Goal: Navigation & Orientation: Find specific page/section

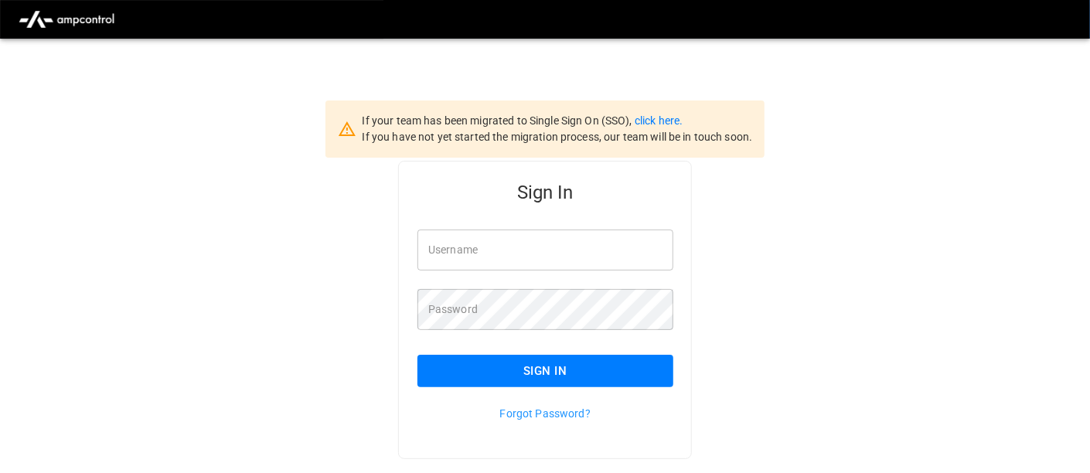
type input "**********"
click at [533, 369] on button "Sign In" at bounding box center [545, 371] width 256 height 32
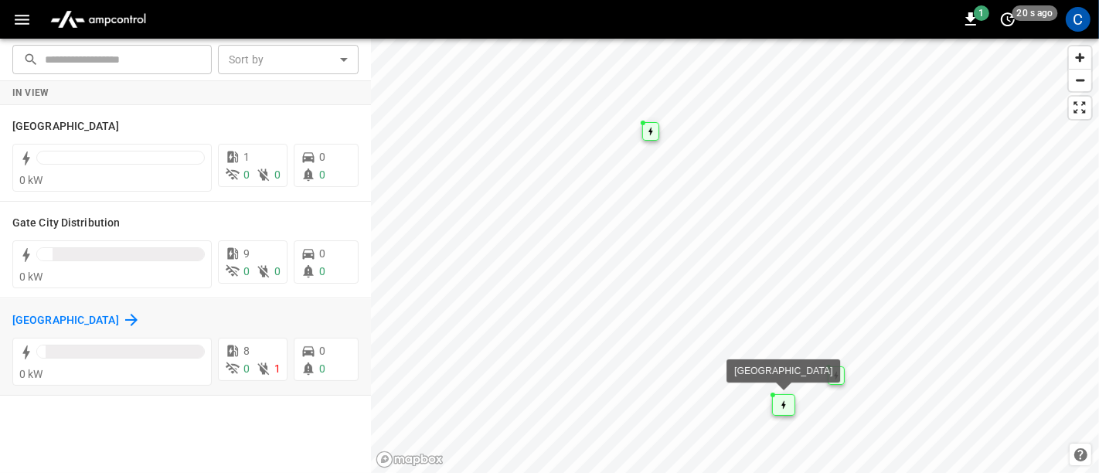
click at [49, 319] on h6 "[GEOGRAPHIC_DATA]" at bounding box center [65, 320] width 107 height 17
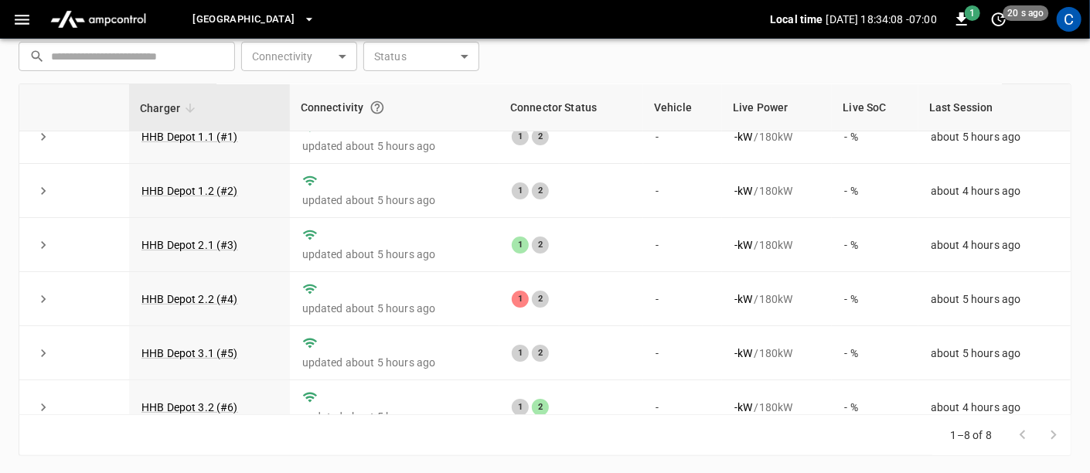
scroll to position [148, 0]
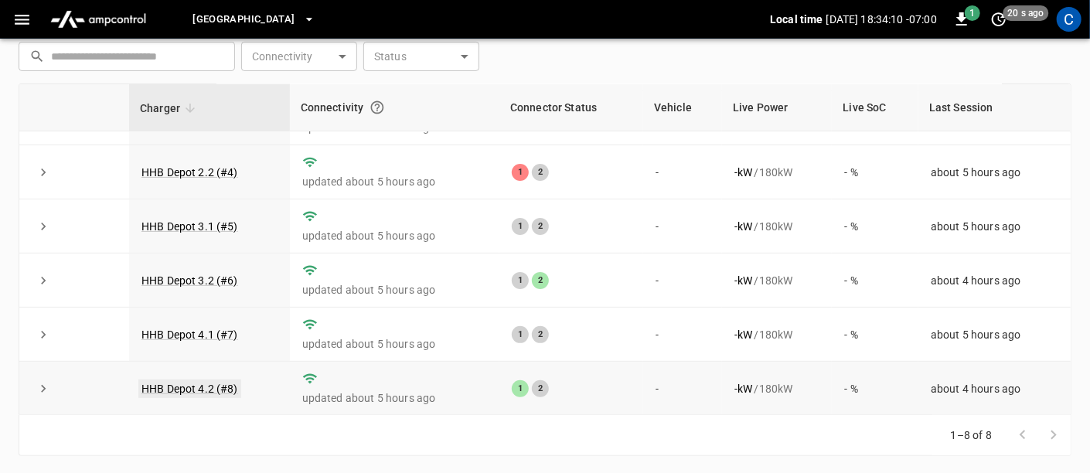
click at [189, 383] on link "HHB Depot 4.2 (#8)" at bounding box center [189, 389] width 103 height 19
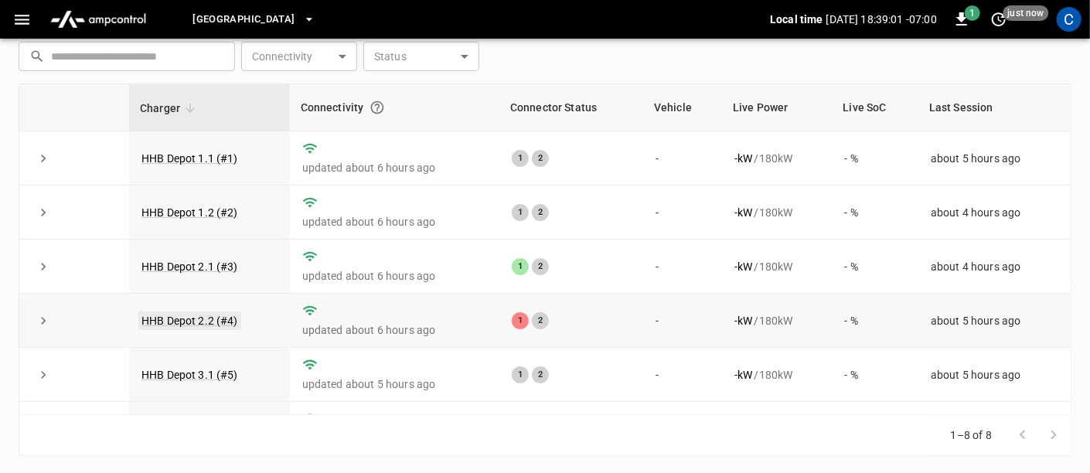
scroll to position [148, 0]
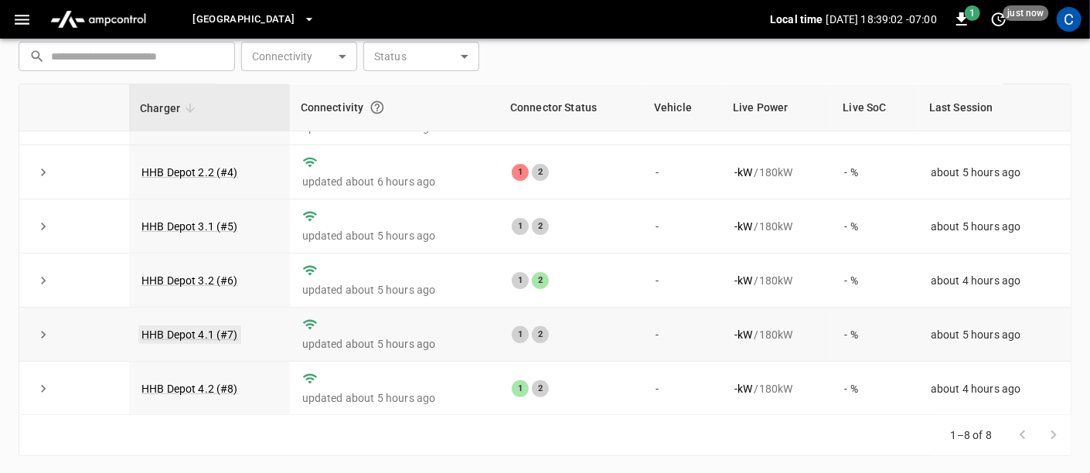
click at [197, 335] on link "HHB Depot 4.1 (#7)" at bounding box center [189, 334] width 103 height 19
